Goal: Communication & Community: Ask a question

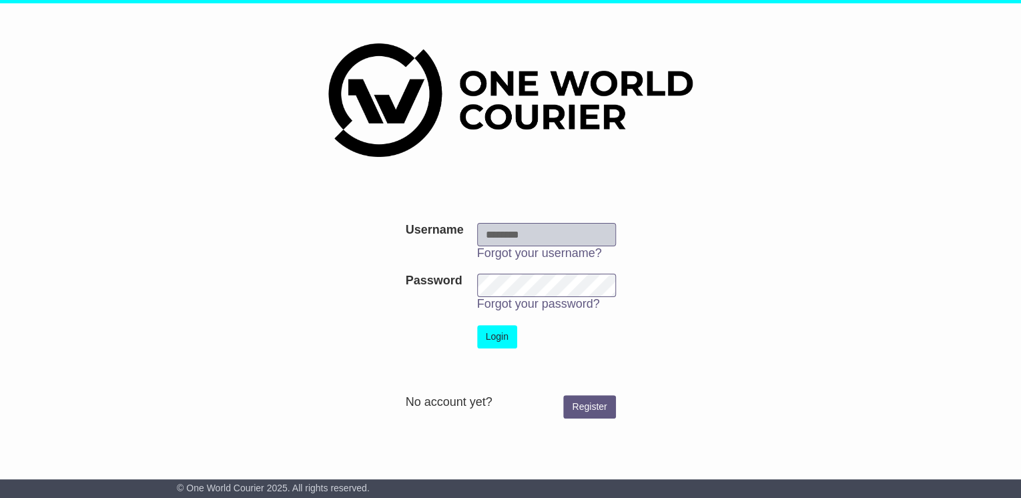
type input "**********"
click at [500, 335] on button "Login" at bounding box center [497, 336] width 40 height 23
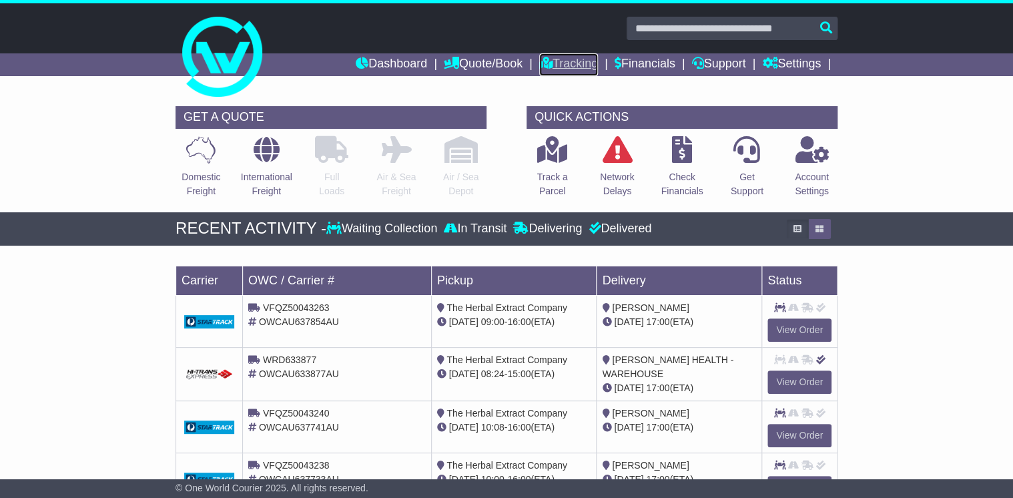
click at [561, 64] on link "Tracking" at bounding box center [568, 64] width 59 height 23
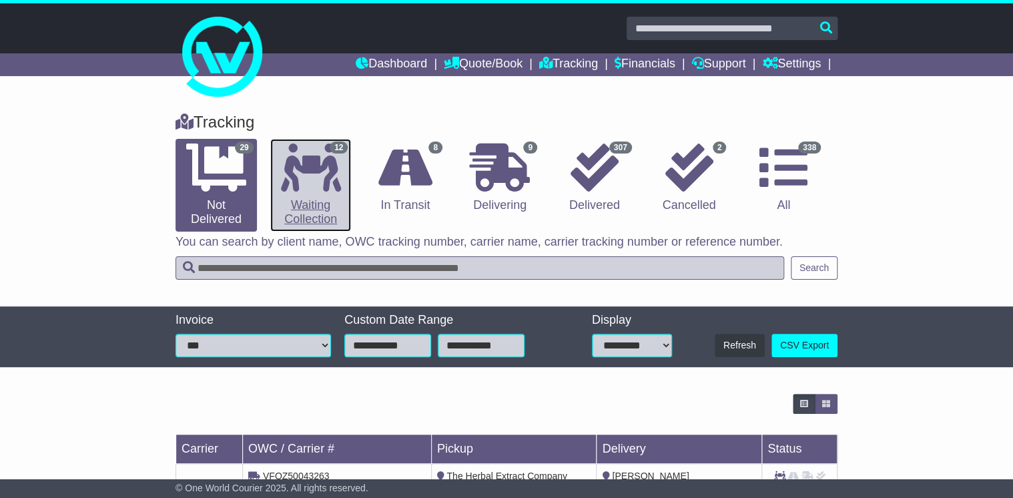
click at [328, 160] on icon at bounding box center [311, 167] width 60 height 48
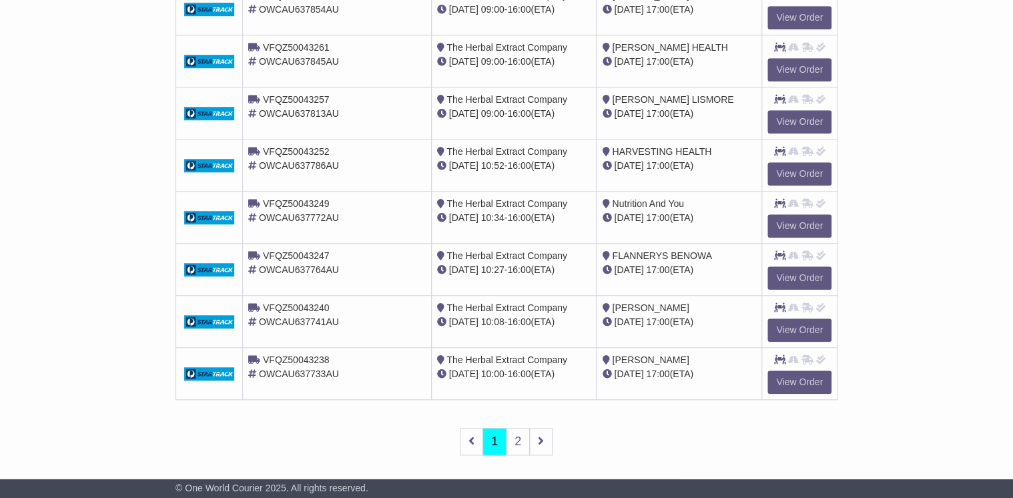
scroll to position [484, 0]
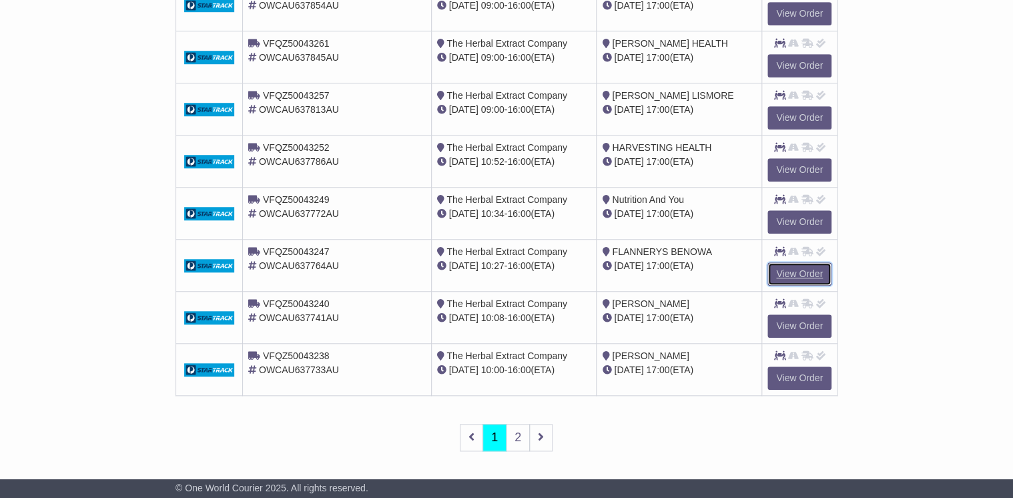
click at [798, 274] on link "View Order" at bounding box center [799, 273] width 64 height 23
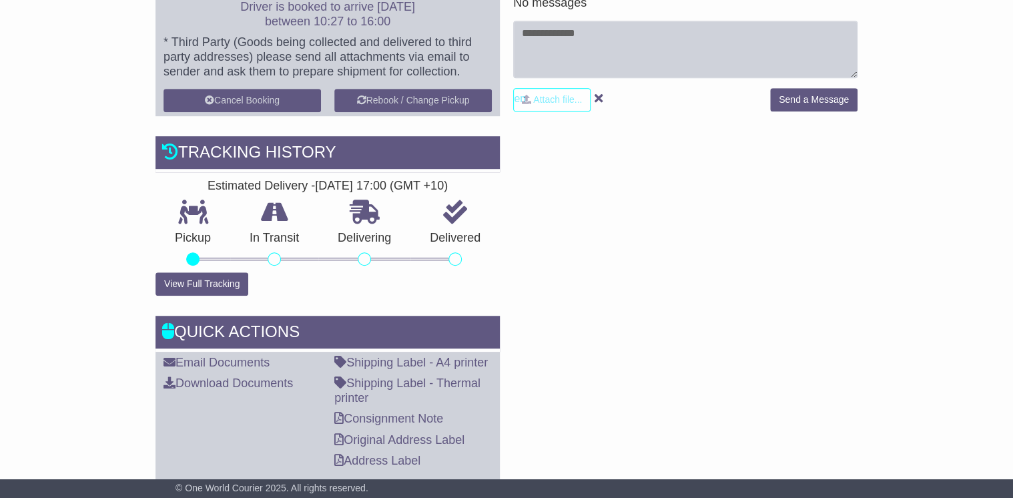
scroll to position [427, 0]
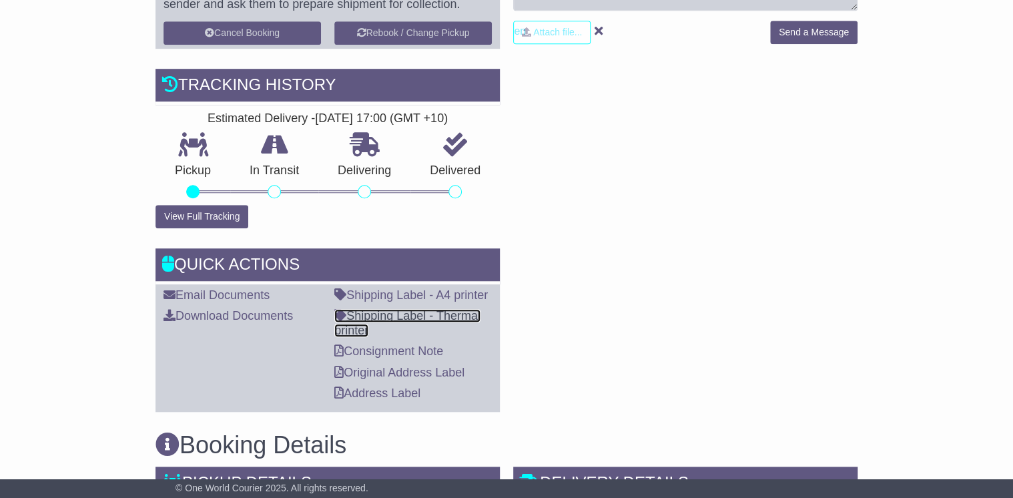
click at [454, 315] on link "Shipping Label - Thermal printer" at bounding box center [407, 323] width 146 height 28
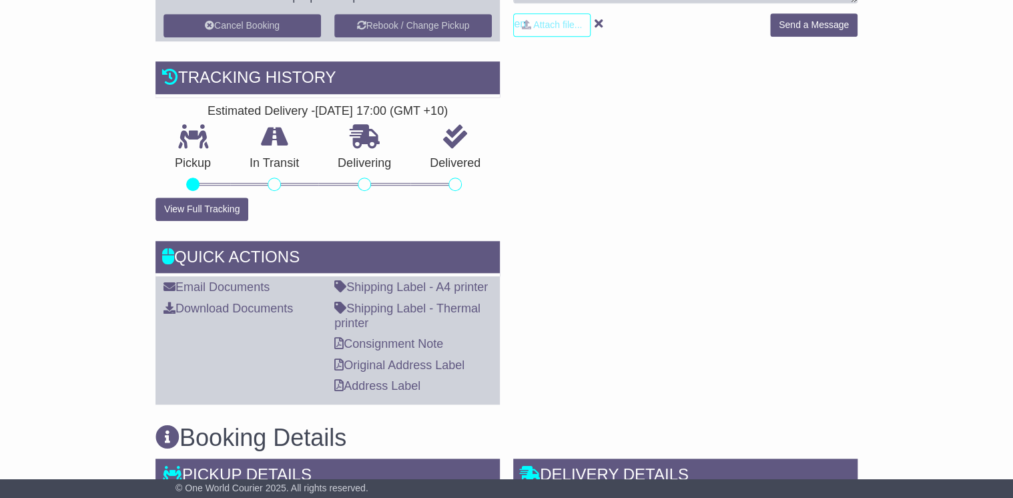
click at [672, 206] on div "RECENT CHAT Loading... No messages Attach file..." at bounding box center [685, 144] width 358 height 519
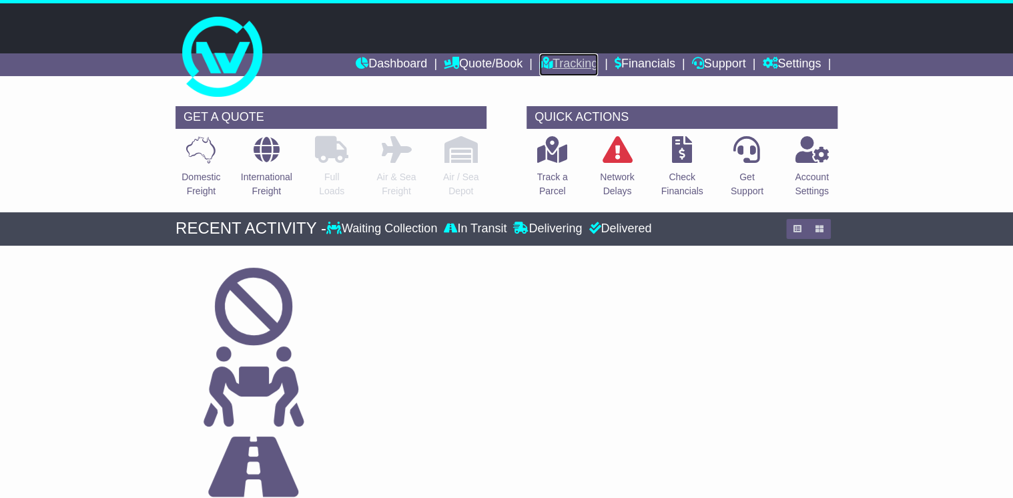
click at [562, 61] on link "Tracking" at bounding box center [568, 64] width 59 height 23
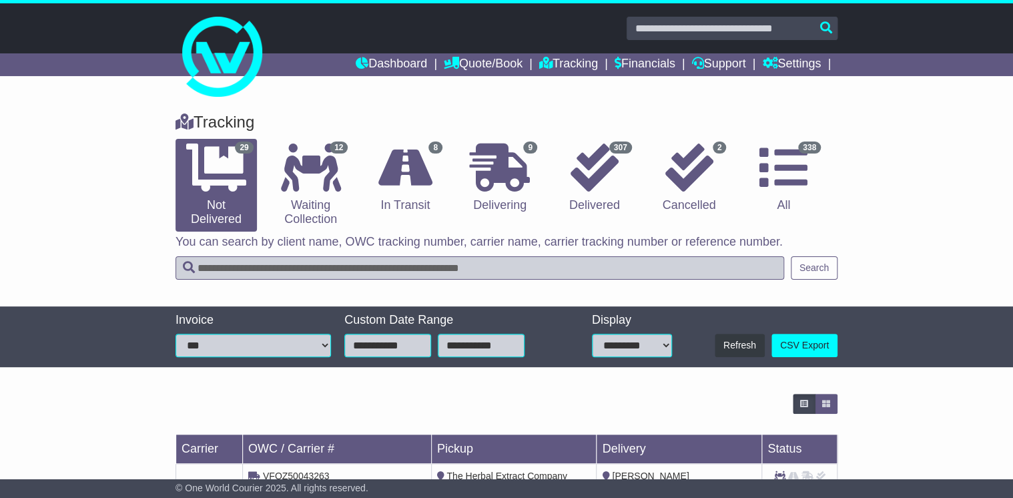
click at [251, 261] on input "text" at bounding box center [479, 267] width 608 height 23
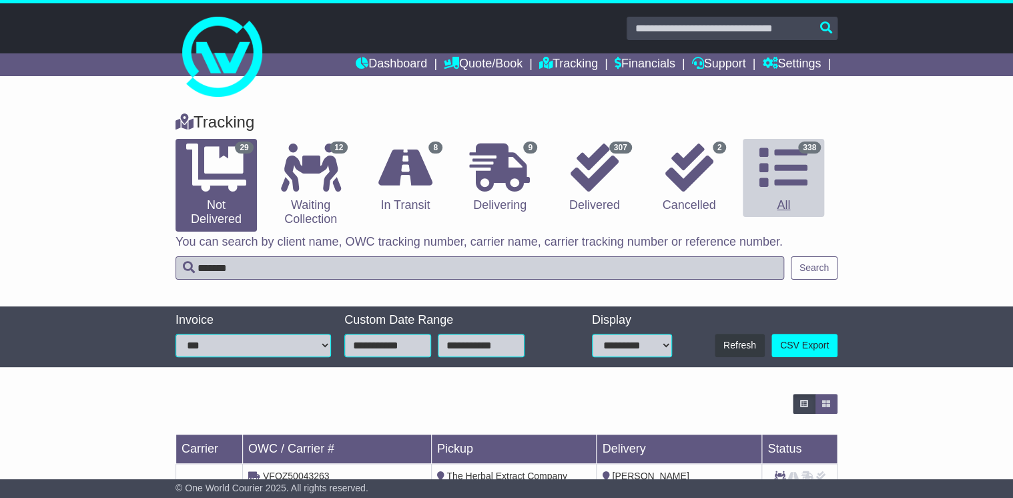
type input "*******"
click at [796, 182] on icon at bounding box center [783, 167] width 48 height 48
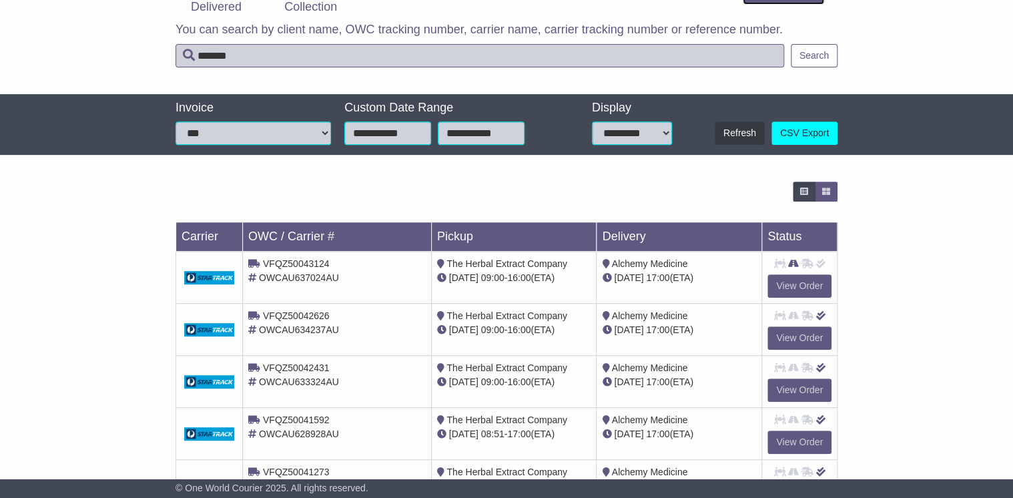
scroll to position [213, 0]
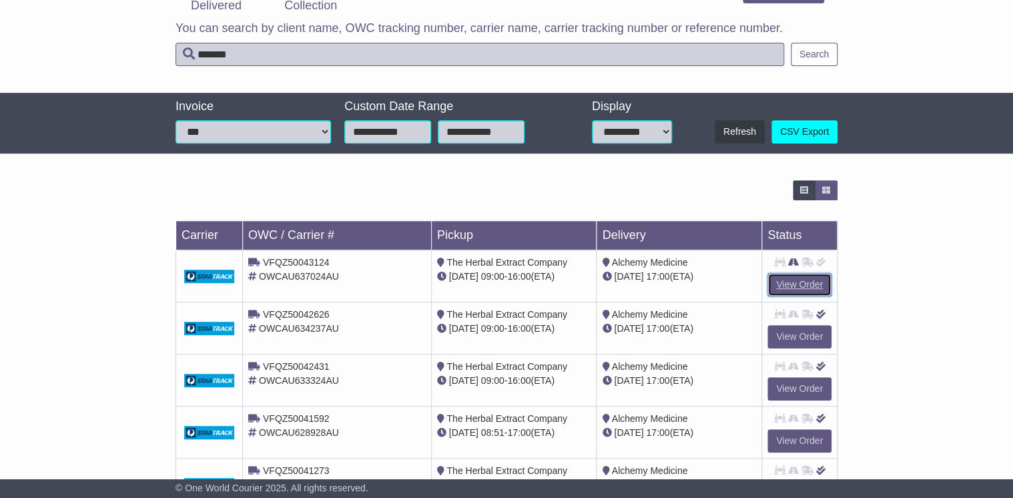
click at [811, 287] on link "View Order" at bounding box center [799, 284] width 64 height 23
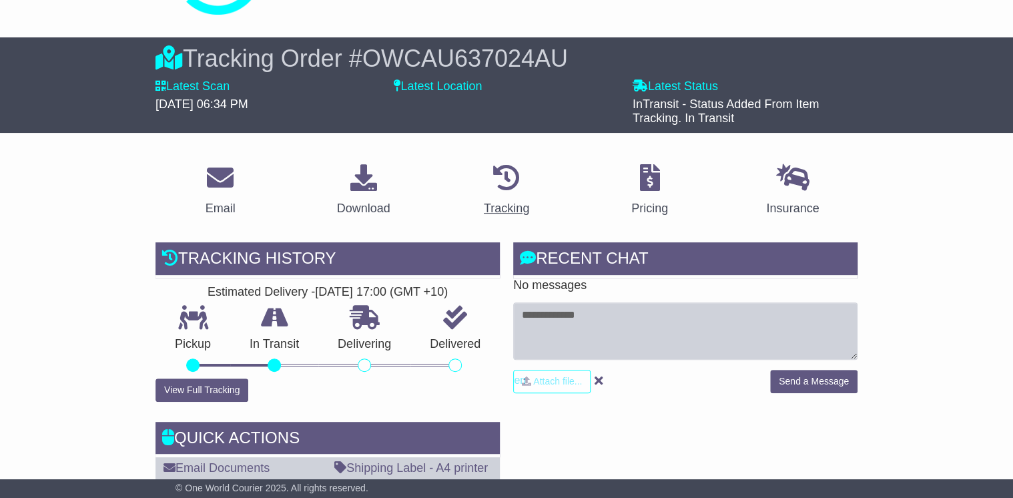
scroll to position [107, 0]
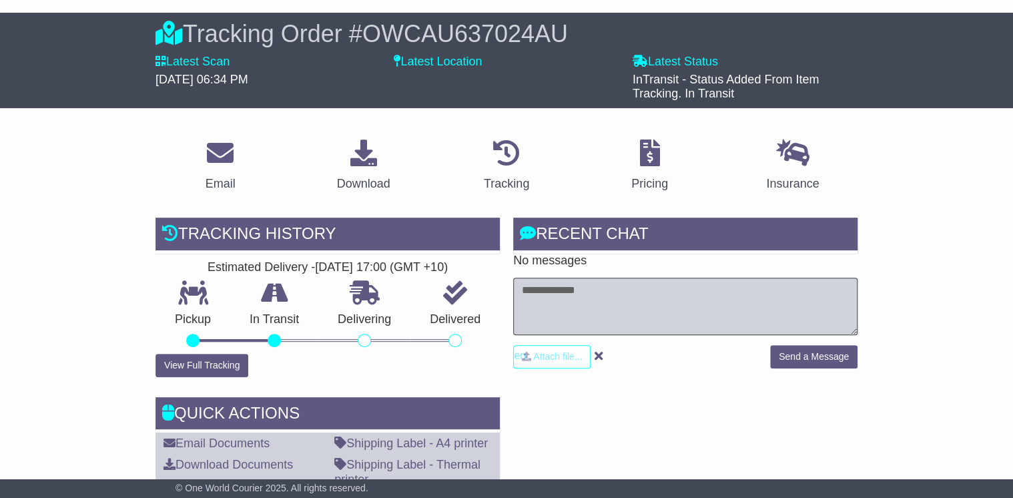
click at [567, 292] on textarea at bounding box center [685, 306] width 344 height 57
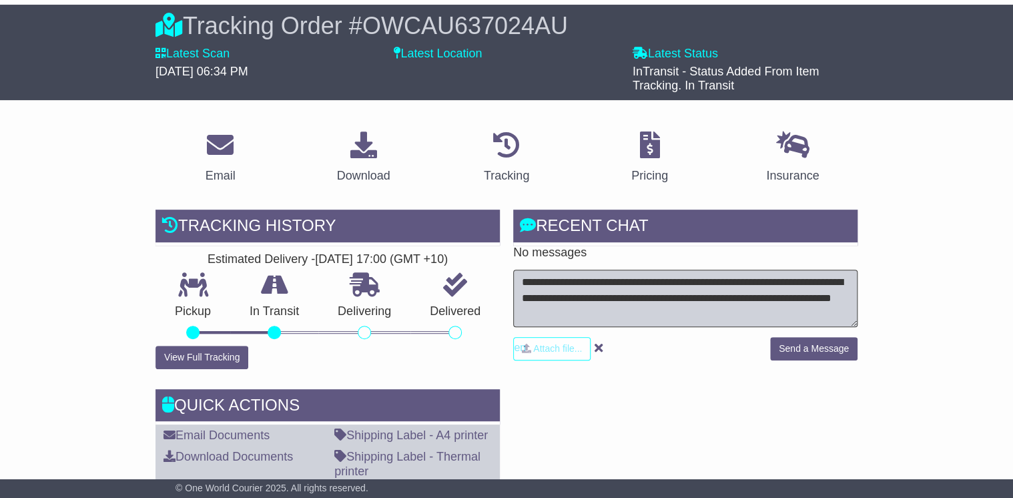
scroll to position [320, 0]
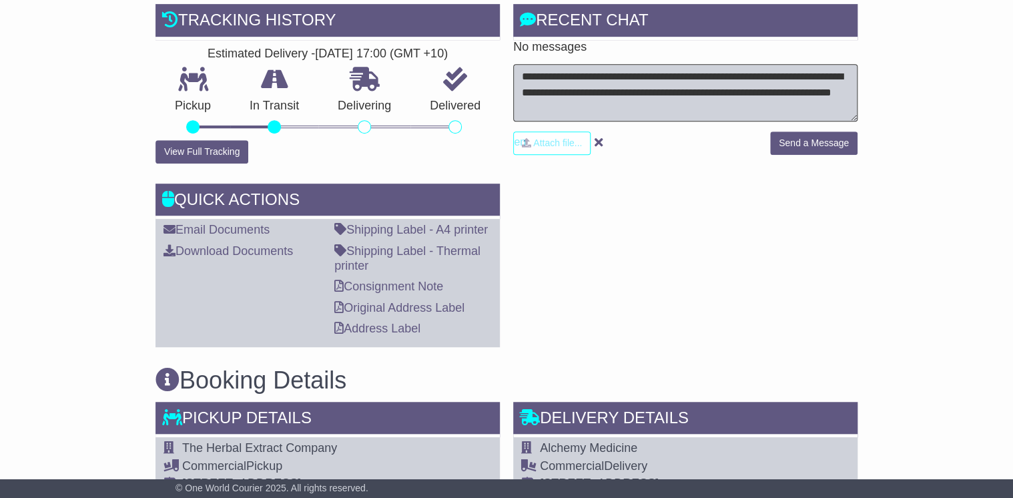
type textarea "**********"
click at [794, 145] on button "Send a Message" at bounding box center [813, 142] width 87 height 23
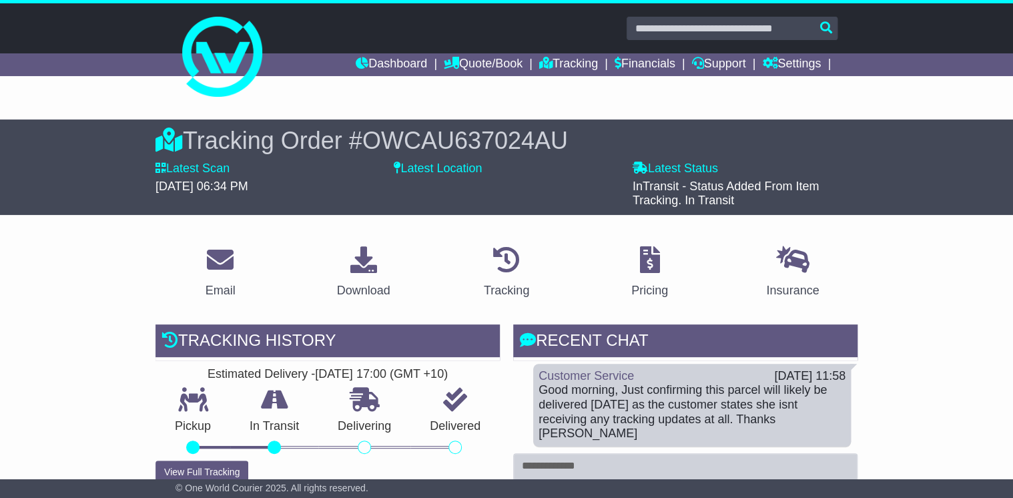
scroll to position [0, 0]
drag, startPoint x: 378, startPoint y: 63, endPoint x: 439, endPoint y: 77, distance: 62.3
click at [379, 63] on link "Dashboard" at bounding box center [391, 64] width 71 height 23
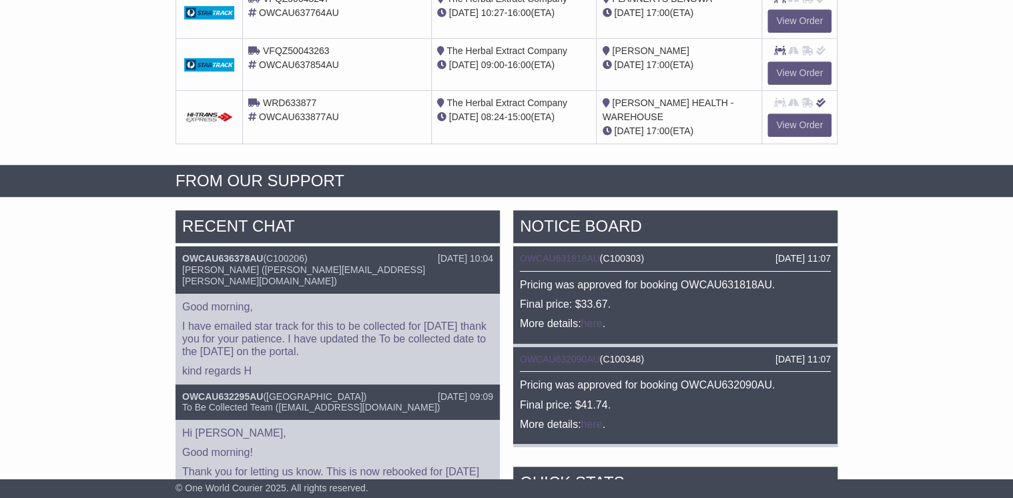
scroll to position [374, 0]
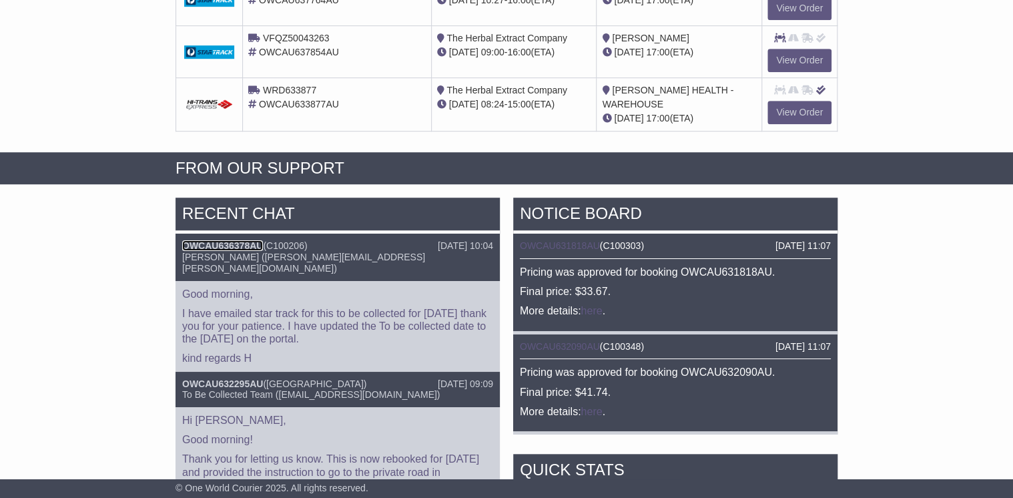
click at [228, 240] on link "OWCAU636378AU" at bounding box center [222, 245] width 81 height 11
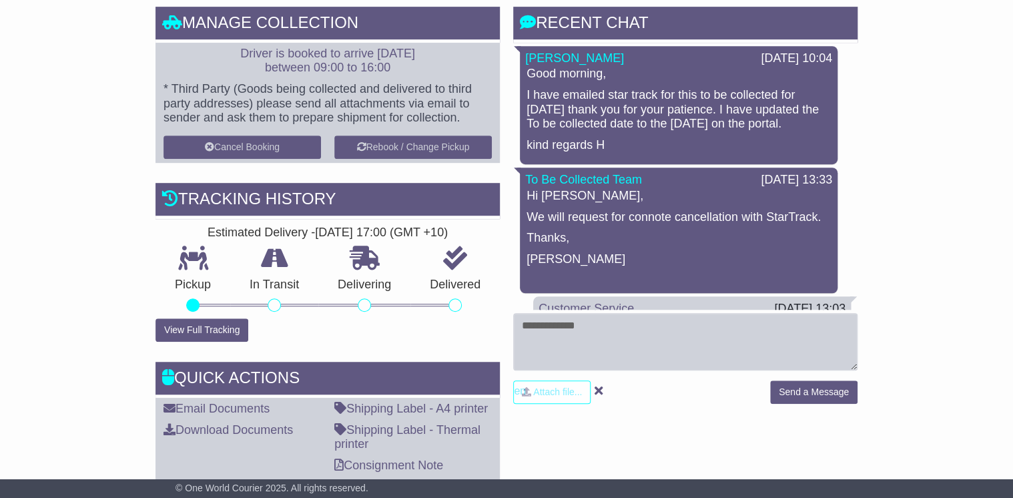
scroll to position [320, 0]
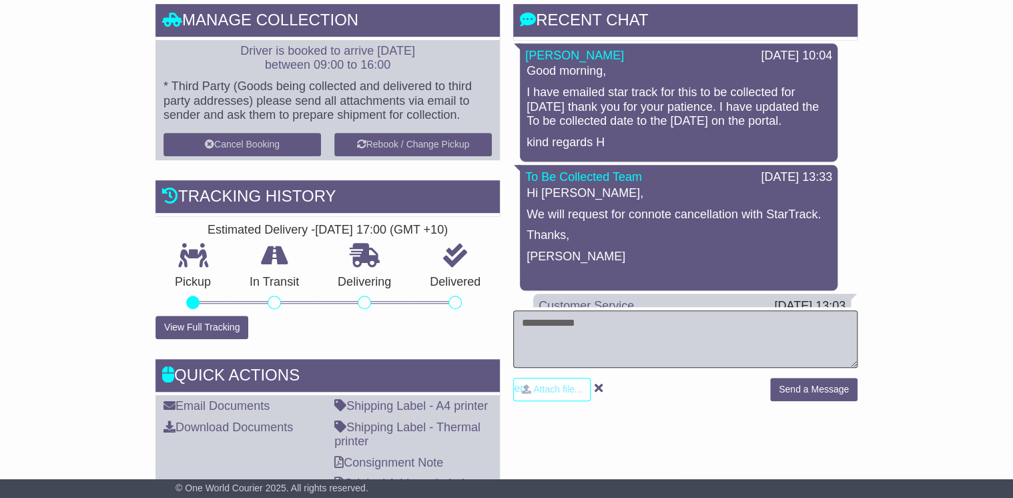
click at [546, 342] on textarea at bounding box center [685, 338] width 344 height 57
click at [756, 323] on textarea "**********" at bounding box center [685, 338] width 344 height 57
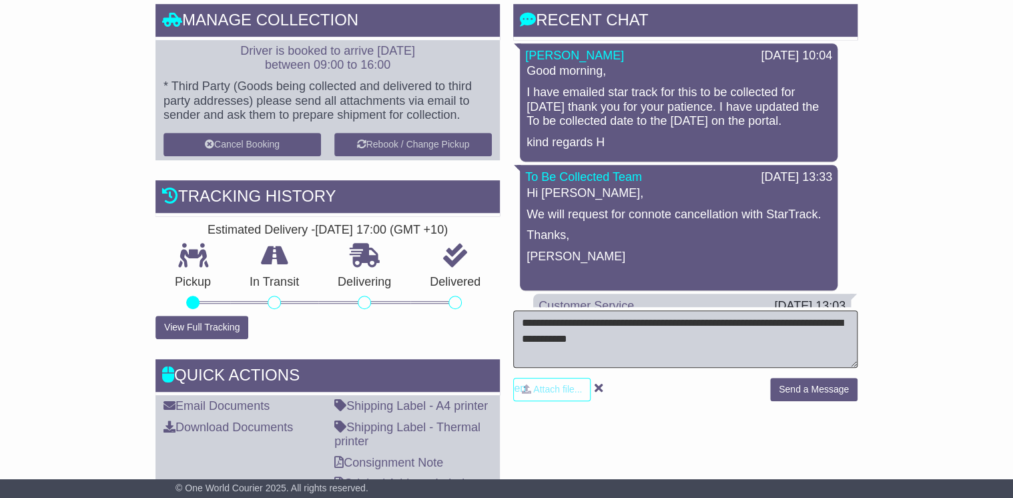
type textarea "**********"
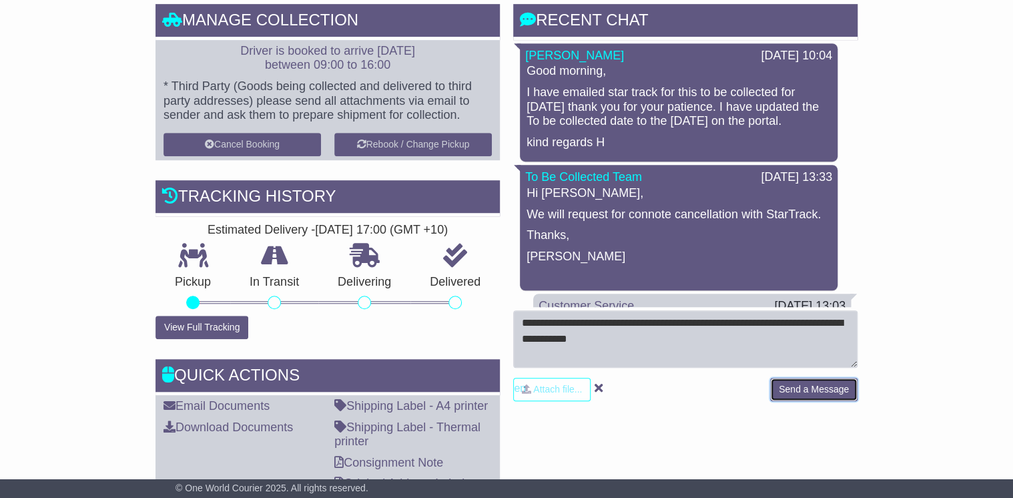
click at [832, 388] on button "Send a Message" at bounding box center [813, 389] width 87 height 23
